Goal: Check status: Check status

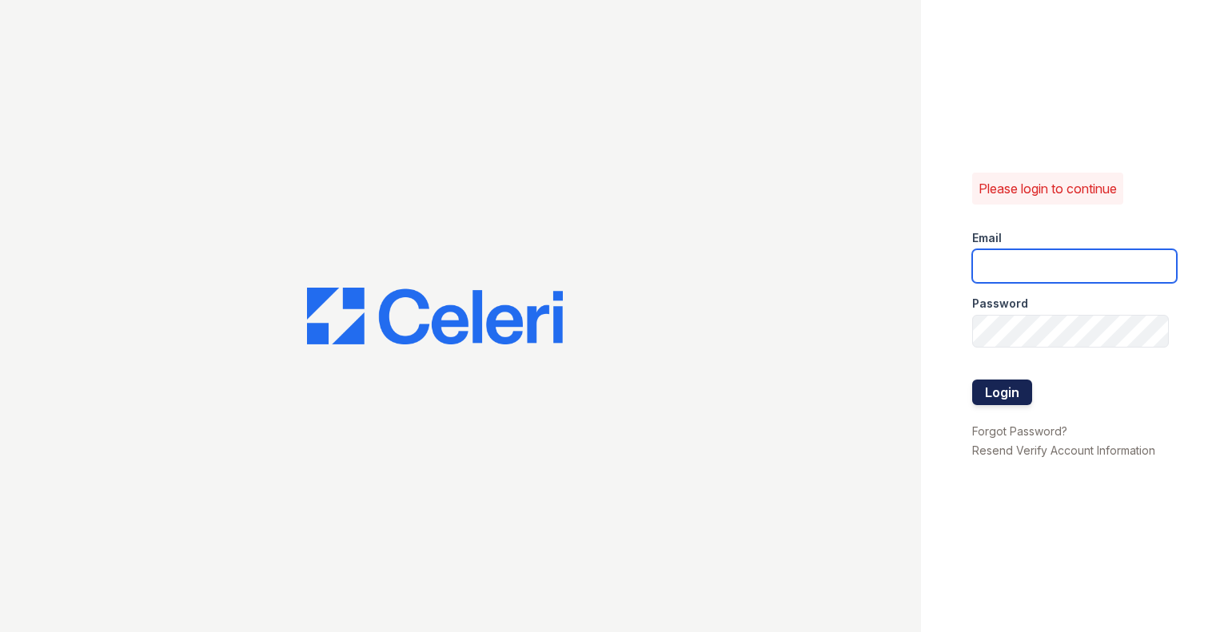
type input "rlobo@willowbridgepc.com"
click at [991, 401] on button "Login" at bounding box center [1002, 393] width 60 height 26
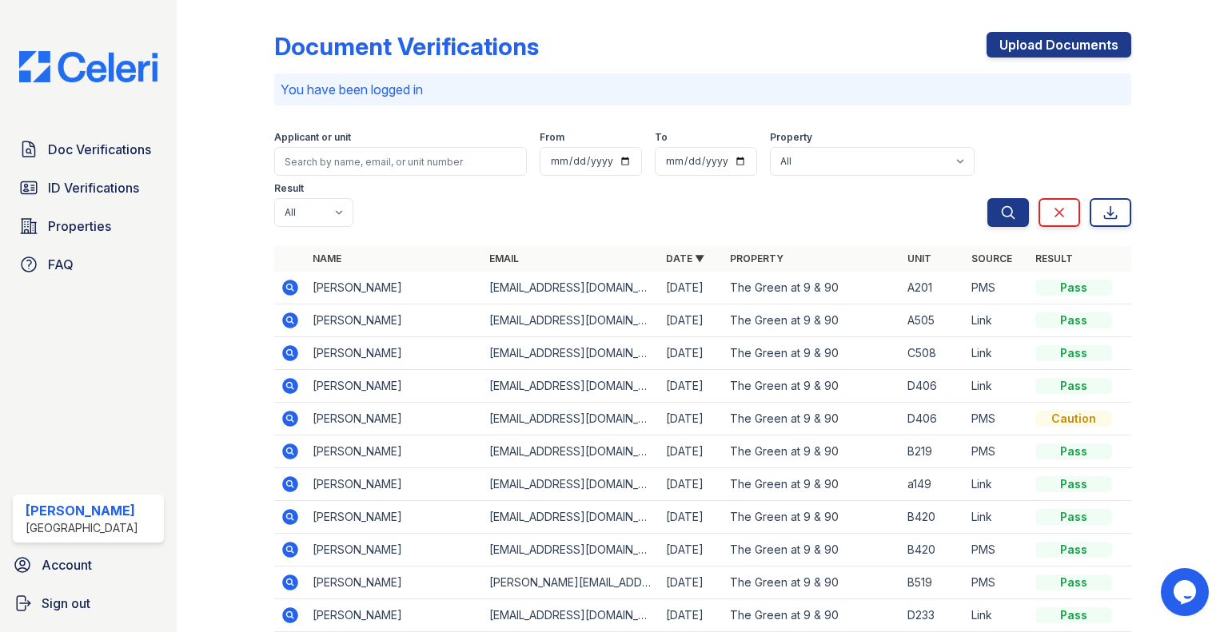
click at [288, 287] on icon at bounding box center [289, 287] width 4 height 4
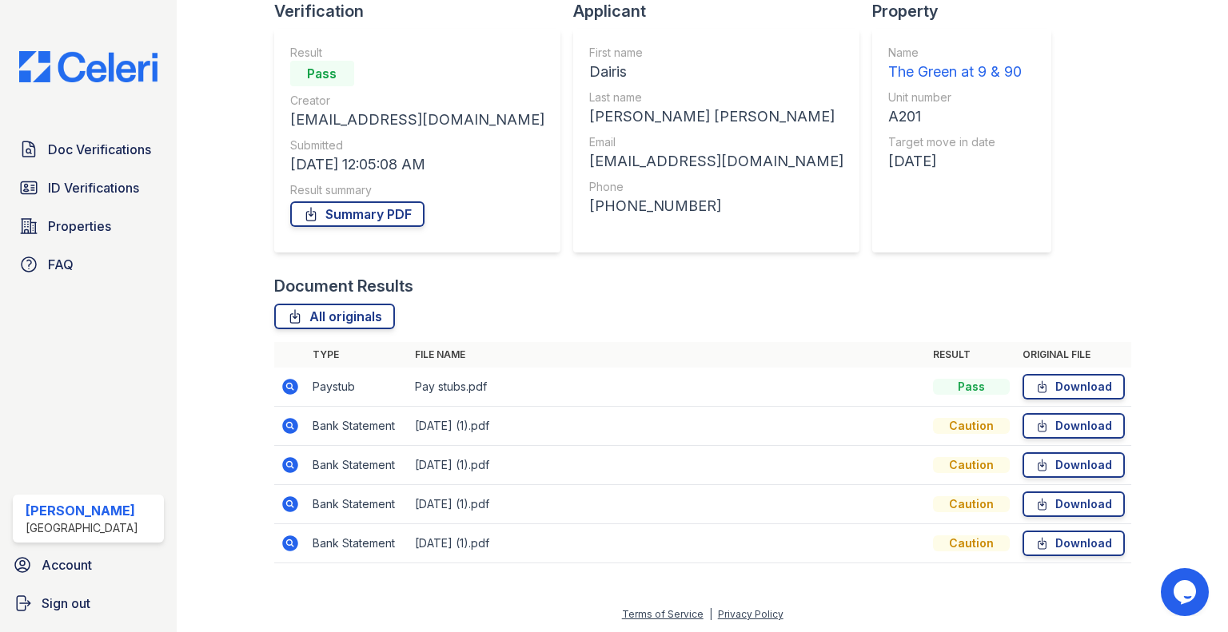
click at [291, 388] on icon at bounding box center [290, 386] width 19 height 19
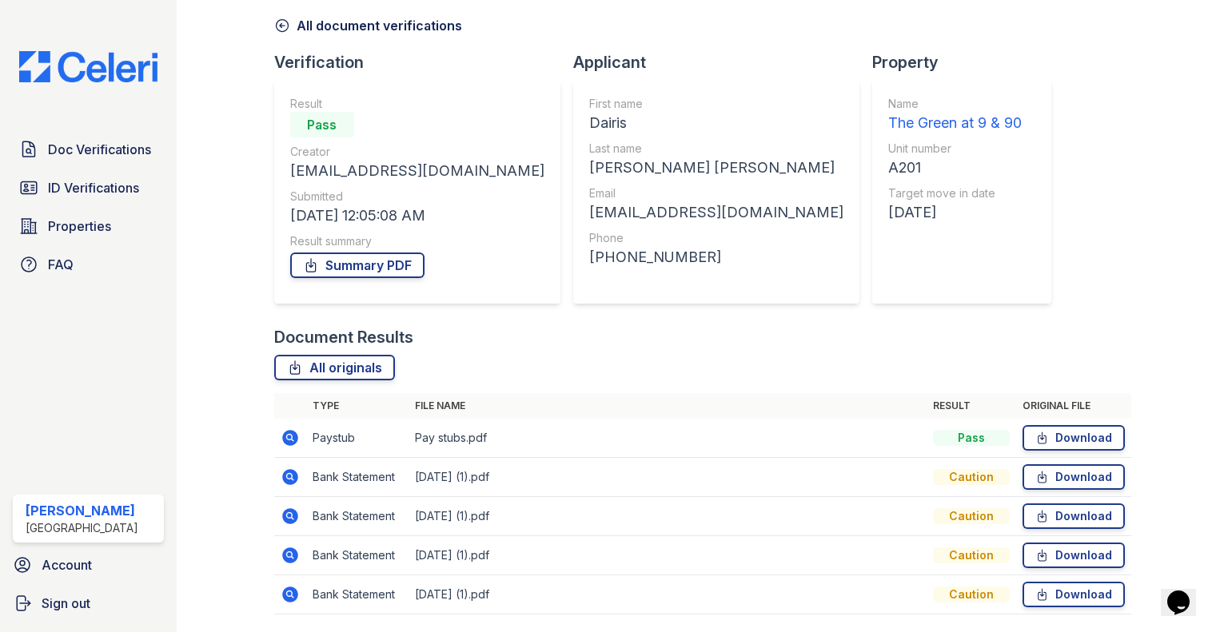
scroll to position [118, 0]
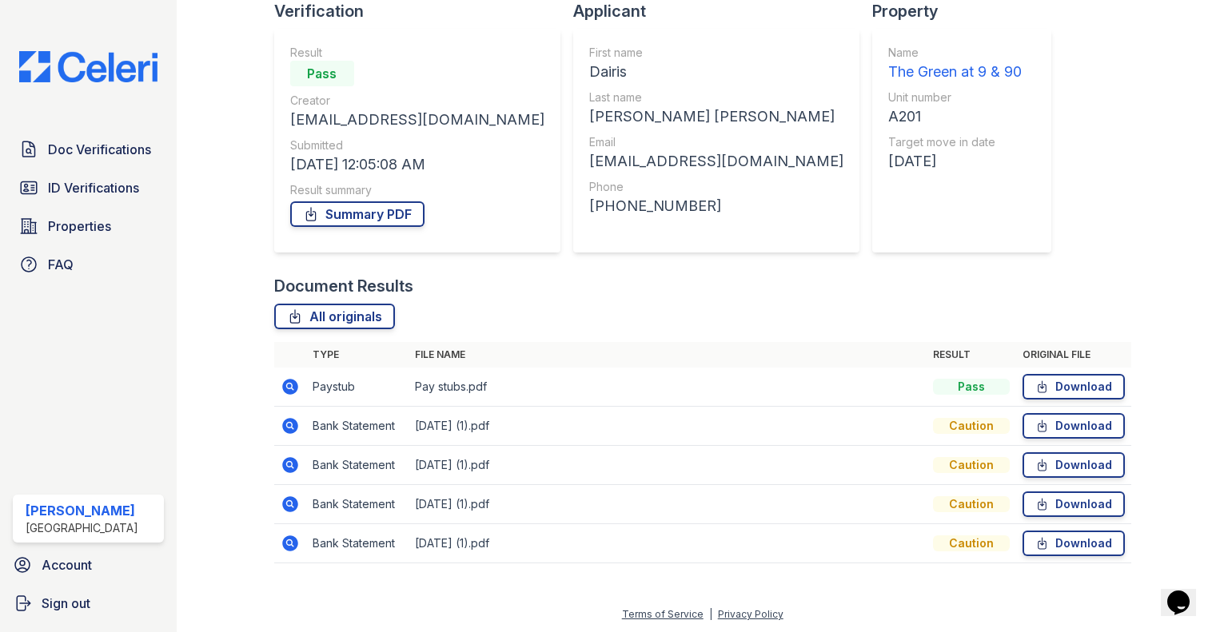
click at [286, 388] on icon at bounding box center [290, 387] width 16 height 16
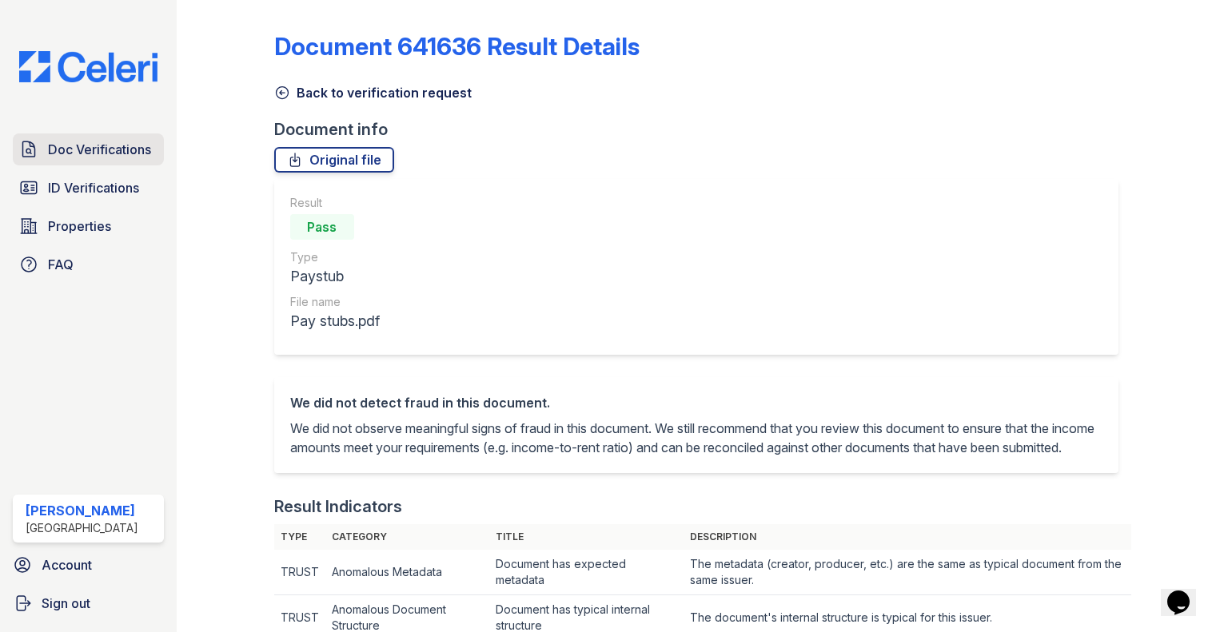
click at [73, 144] on span "Doc Verifications" at bounding box center [99, 149] width 103 height 19
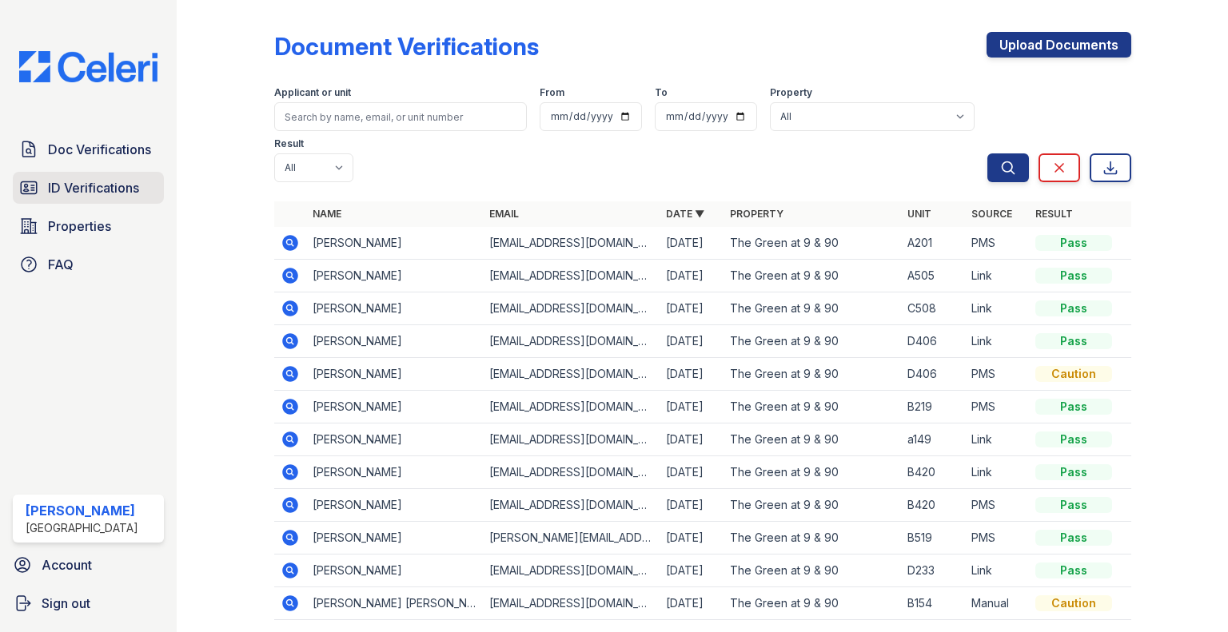
click at [58, 200] on link "ID Verifications" at bounding box center [88, 188] width 151 height 32
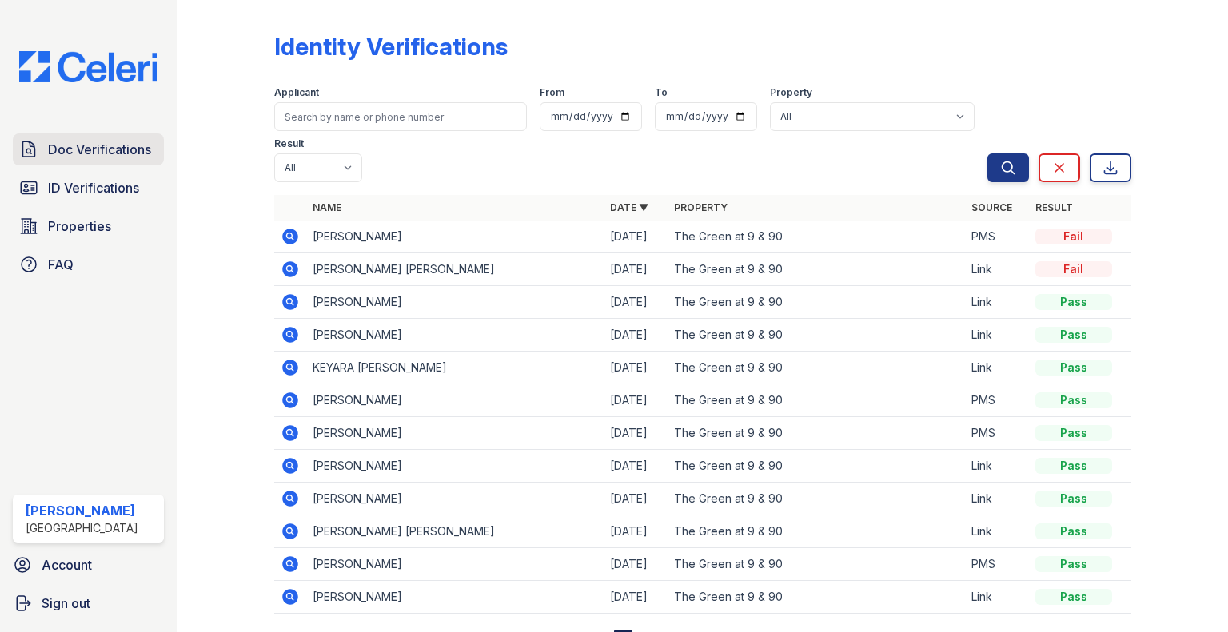
click at [71, 163] on link "Doc Verifications" at bounding box center [88, 149] width 151 height 32
